Goal: Task Accomplishment & Management: Use online tool/utility

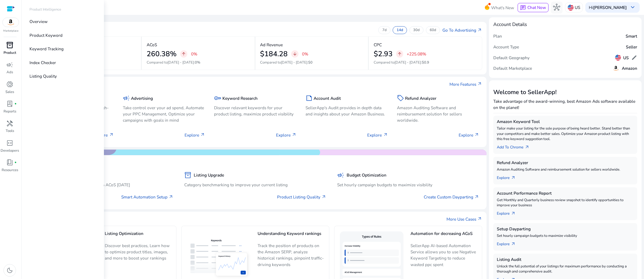
click at [8, 49] on span "inventory_2" at bounding box center [9, 45] width 7 height 7
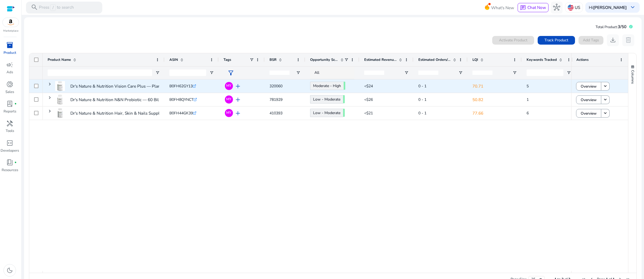
click at [187, 89] on span "B0FH62GY13" at bounding box center [180, 86] width 23 height 5
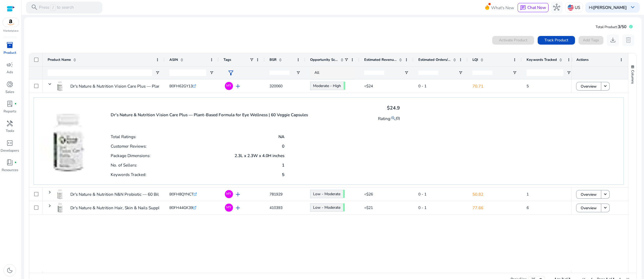
click at [360, 156] on div "Total Ratings: NA Customer Reviews: 0 Package Dimensions: 2.3L x 2.3W x 4.0H in…" at bounding box center [255, 155] width 289 height 47
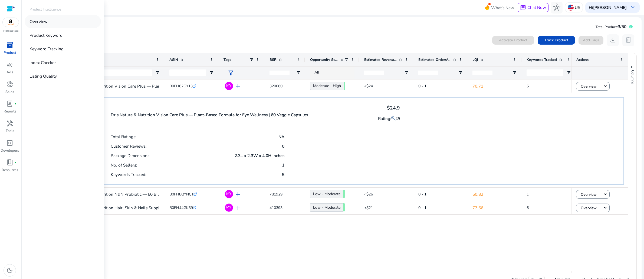
click at [63, 28] on link "Overview" at bounding box center [63, 21] width 76 height 13
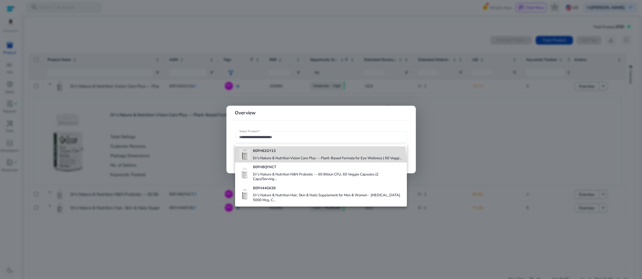
click at [290, 161] on h4 "Dr's Nature & Nutrition Vision Care Plus — Plant-Based Formula for Eye Wellness…" at bounding box center [327, 158] width 149 height 5
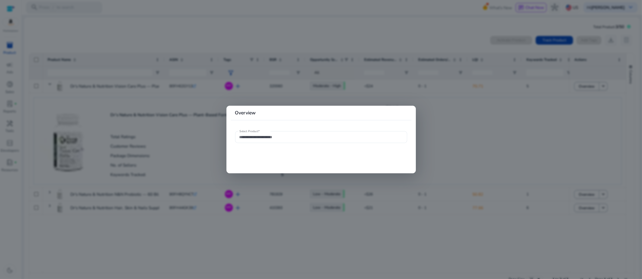
type input "**********"
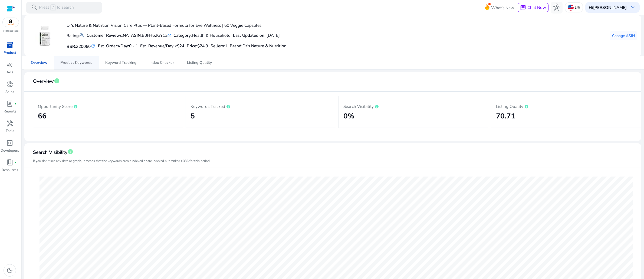
click at [73, 65] on span "Product Keywords" at bounding box center [76, 63] width 32 height 4
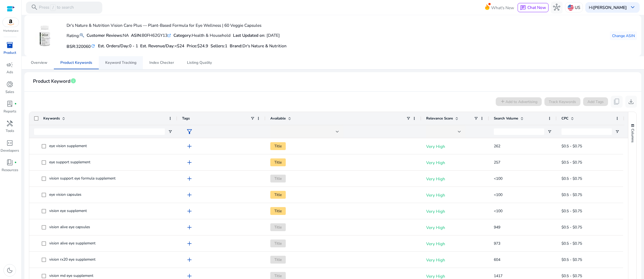
click at [121, 65] on span "Keyword Tracking" at bounding box center [120, 63] width 31 height 4
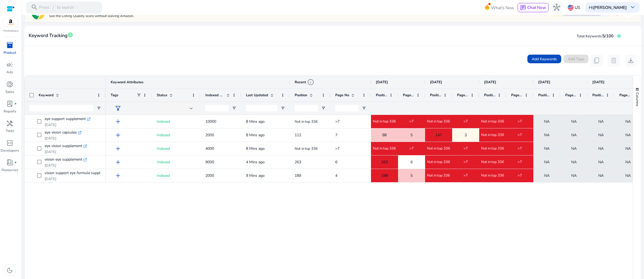
drag, startPoint x: 635, startPoint y: 235, endPoint x: 27, endPoint y: 116, distance: 619.3
click at [27, 116] on div "Keyword Keyword Attributes Recent info [DATE] [DATE] [DATE] Tags" at bounding box center [333, 188] width 616 height 225
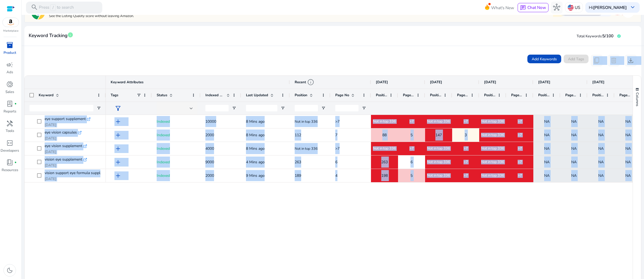
drag, startPoint x: 27, startPoint y: 101, endPoint x: 646, endPoint y: 226, distance: 631.3
click at [642, 226] on html "We recommend switching to desktop view for the best experience. Marketplace inv…" at bounding box center [322, 139] width 644 height 279
click at [358, 75] on div "Add Keywords Add Tags content_copy delete download" at bounding box center [332, 60] width 617 height 29
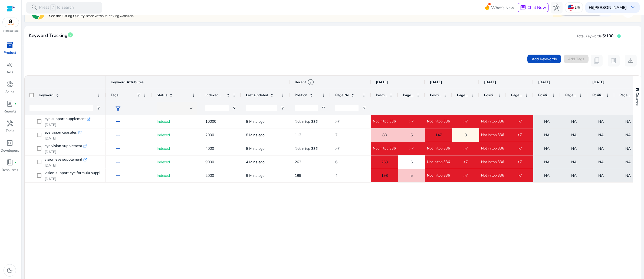
click at [368, 68] on div "Add Keywords Add Tags content_copy delete download" at bounding box center [332, 60] width 617 height 29
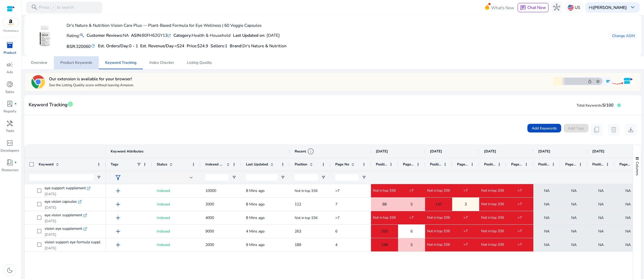
click at [85, 65] on span "Product Keywords" at bounding box center [76, 63] width 32 height 4
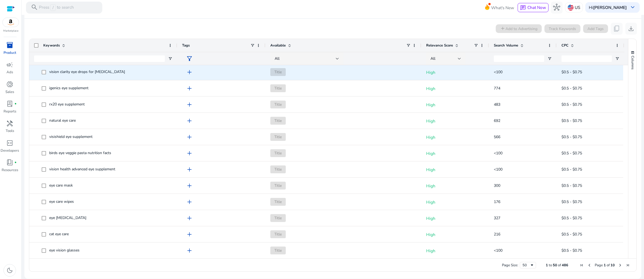
scroll to position [290, 0]
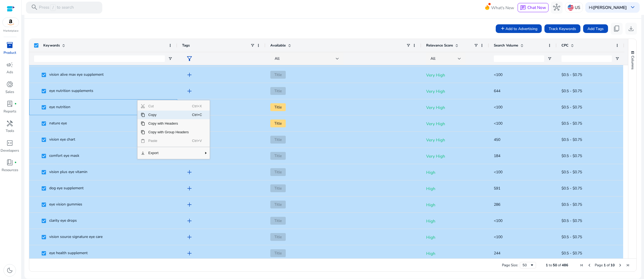
click at [156, 119] on span "Copy" at bounding box center [168, 115] width 47 height 9
